Goal: Navigation & Orientation: Find specific page/section

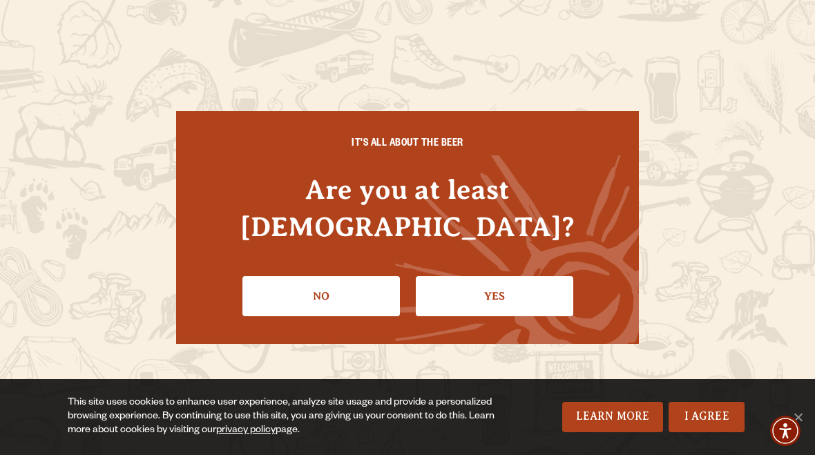
click at [503, 276] on link "Yes" at bounding box center [495, 296] width 158 height 40
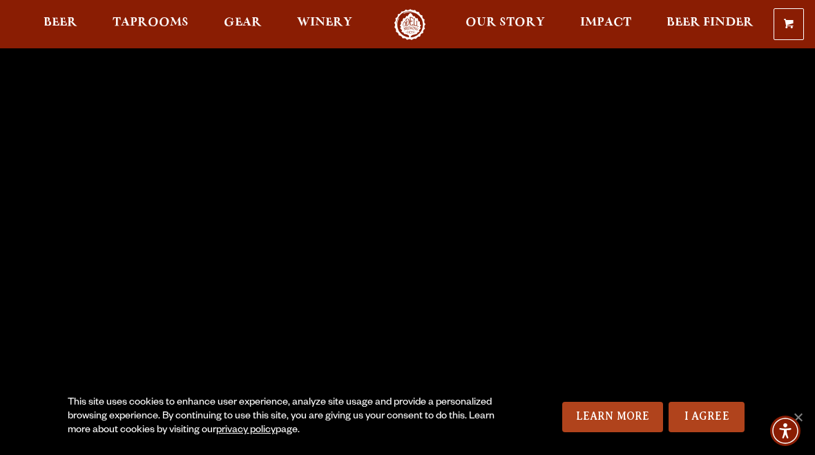
click at [68, 19] on span "Beer" at bounding box center [61, 22] width 34 height 11
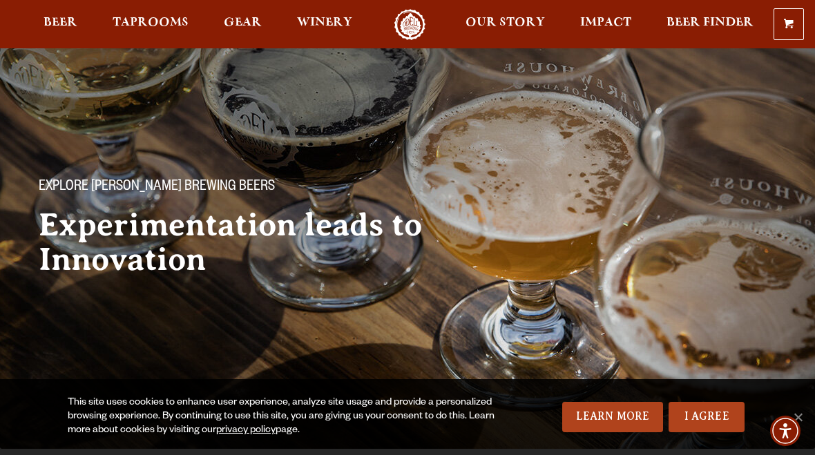
click at [719, 422] on link "I Agree" at bounding box center [707, 417] width 76 height 30
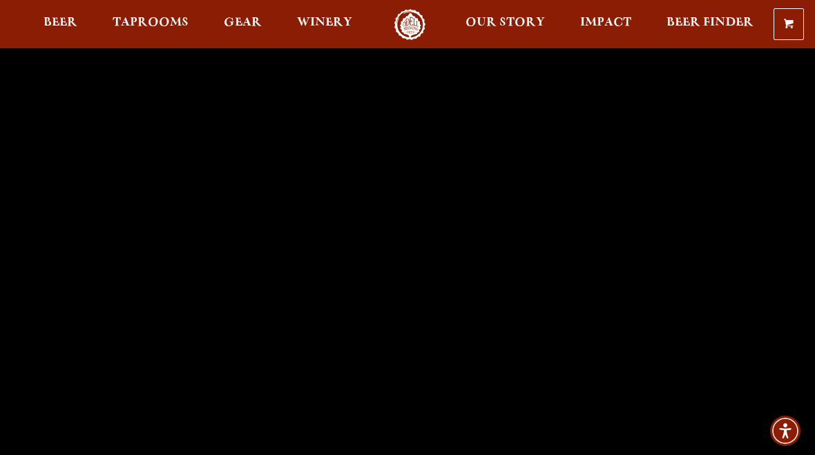
click at [66, 28] on span "Beer" at bounding box center [61, 22] width 34 height 11
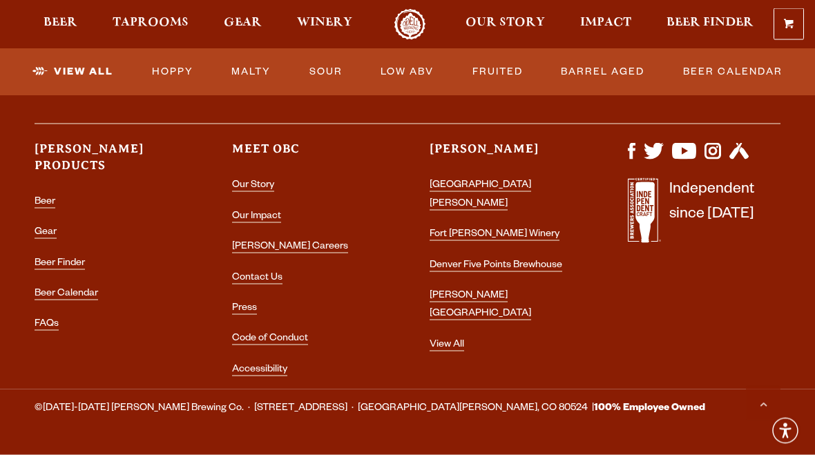
scroll to position [3652, 0]
